Goal: Navigation & Orientation: Go to known website

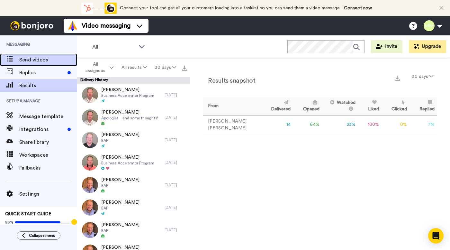
click at [55, 63] on span "Send videos" at bounding box center [48, 60] width 58 height 8
